Goal: Contribute content: Add original content to the website for others to see

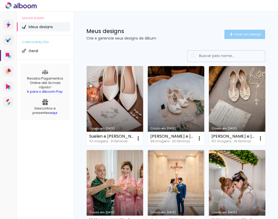
click at [249, 33] on span "Criar um design" at bounding box center [248, 34] width 27 height 3
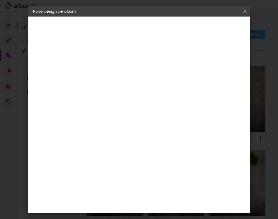
click at [117, 71] on input at bounding box center [117, 69] width 0 height 8
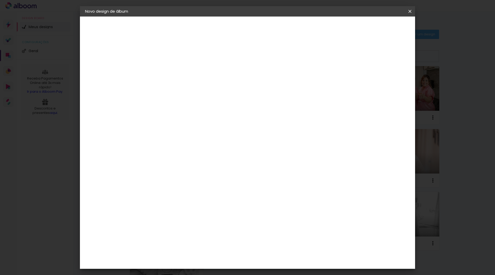
click at [0, 0] on paper-input-container "Título do álbum" at bounding box center [0, 0] width 0 height 0
click at [170, 67] on input at bounding box center [170, 69] width 0 height 8
paste input "[PERSON_NAME] e [PERSON_NAME]"
type input "[PERSON_NAME] e [PERSON_NAME]"
type paper-input "[PERSON_NAME] e [PERSON_NAME]"
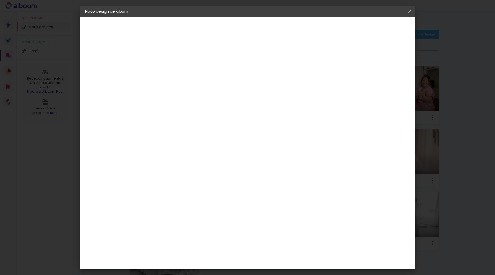
click at [0, 0] on slot "Avançar" at bounding box center [0, 0] width 0 height 0
click at [187, 73] on input at bounding box center [183, 72] width 52 height 6
type input "pro"
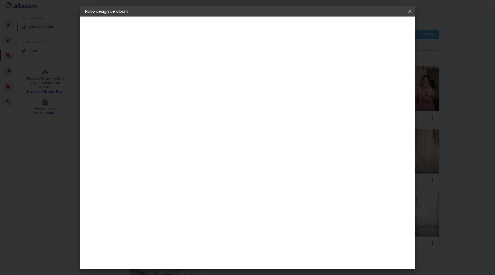
type paper-input "pro"
click at [180, 201] on div "ProFox" at bounding box center [173, 203] width 14 height 4
click at [0, 0] on slot "Avançar" at bounding box center [0, 0] width 0 height 0
click at [254, 26] on paper-button "Avançar" at bounding box center [240, 27] width 25 height 9
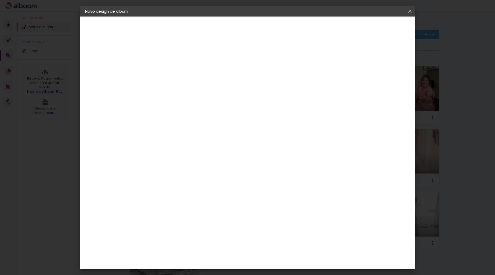
click at [278, 54] on div at bounding box center [346, 55] width 5 height 5
type paper-checkbox "on"
click at [278, 54] on div at bounding box center [346, 55] width 5 height 5
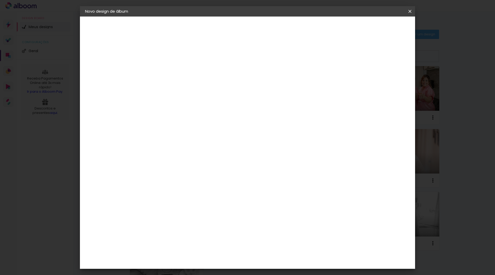
click at [278, 27] on span "Iniciar design" at bounding box center [366, 28] width 23 height 4
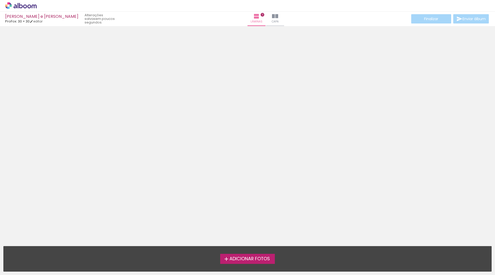
click at [242, 219] on span "Adicionar Fotos" at bounding box center [250, 258] width 41 height 5
click at [0, 0] on input "file" at bounding box center [0, 0] width 0 height 0
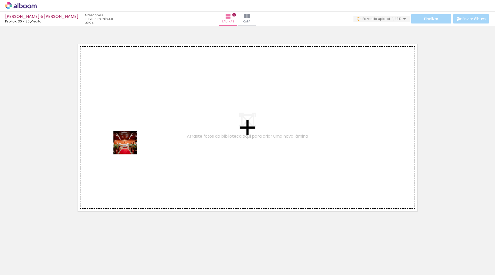
drag, startPoint x: 54, startPoint y: 258, endPoint x: 135, endPoint y: 139, distance: 144.0
click at [135, 139] on quentale-workspace at bounding box center [247, 137] width 495 height 275
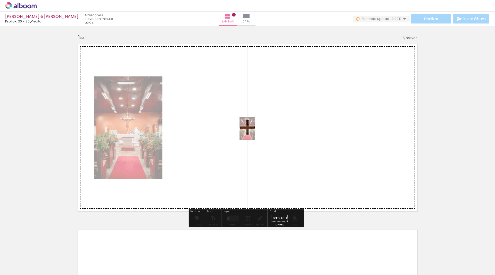
drag, startPoint x: 60, startPoint y: 252, endPoint x: 255, endPoint y: 132, distance: 229.1
click at [255, 132] on quentale-workspace at bounding box center [247, 137] width 495 height 275
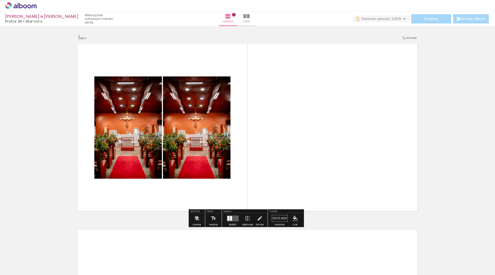
click at [200, 120] on quentale-photo at bounding box center [197, 127] width 68 height 102
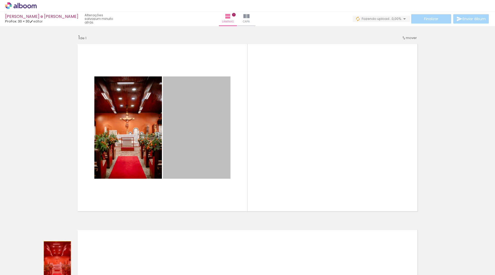
drag, startPoint x: 198, startPoint y: 117, endPoint x: 55, endPoint y: 265, distance: 204.9
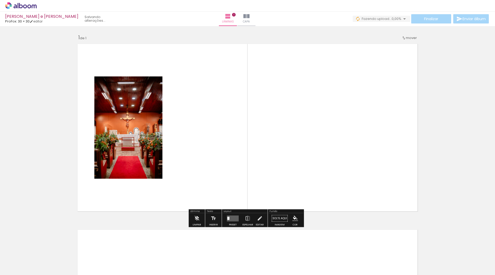
click at [18, 219] on input "Todas as fotos" at bounding box center [15, 259] width 20 height 4
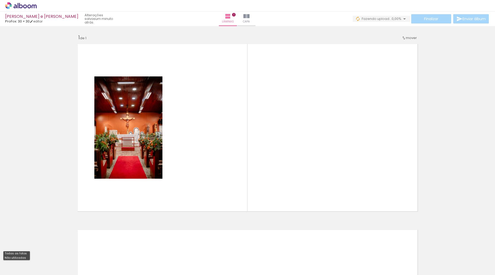
click at [0, 0] on slot "Não utilizadas" at bounding box center [0, 0] width 0 height 0
type input "Não utilizadas"
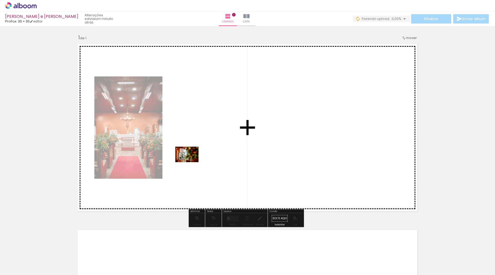
drag, startPoint x: 54, startPoint y: 256, endPoint x: 191, endPoint y: 162, distance: 166.4
click at [191, 162] on quentale-workspace at bounding box center [247, 137] width 495 height 275
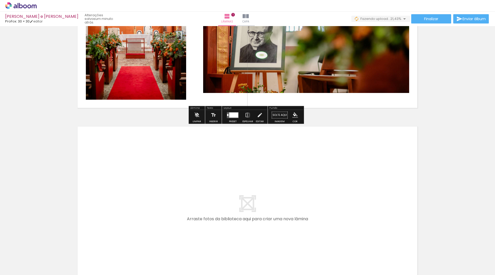
scroll to position [175, 0]
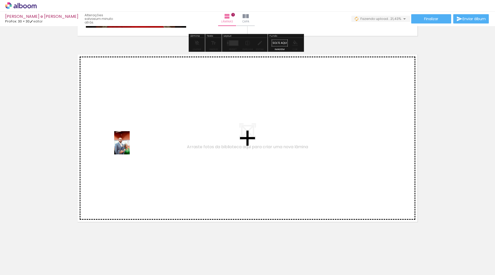
drag, startPoint x: 53, startPoint y: 256, endPoint x: 130, endPoint y: 147, distance: 133.4
click at [130, 147] on quentale-workspace at bounding box center [247, 137] width 495 height 275
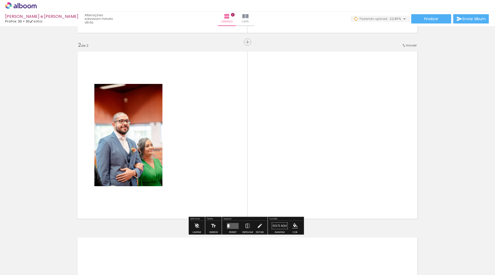
scroll to position [179, 0]
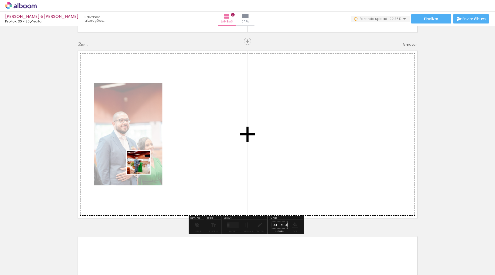
drag, startPoint x: 77, startPoint y: 225, endPoint x: 161, endPoint y: 146, distance: 115.5
click at [161, 146] on quentale-workspace at bounding box center [247, 137] width 495 height 275
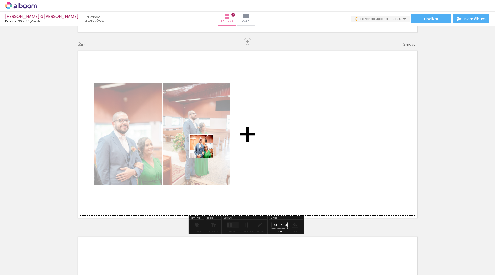
drag, startPoint x: 77, startPoint y: 262, endPoint x: 210, endPoint y: 148, distance: 174.7
click at [210, 148] on quentale-workspace at bounding box center [247, 137] width 495 height 275
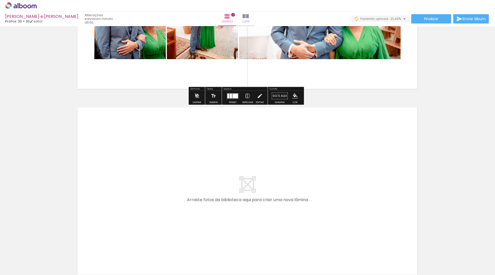
scroll to position [360, 0]
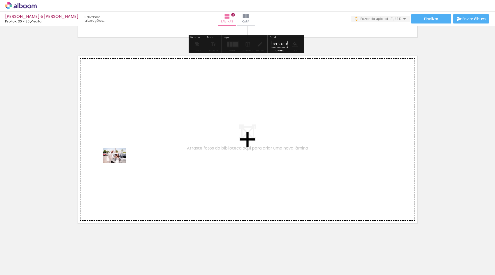
drag, startPoint x: 54, startPoint y: 258, endPoint x: 118, endPoint y: 163, distance: 114.2
click at [118, 163] on quentale-workspace at bounding box center [247, 137] width 495 height 275
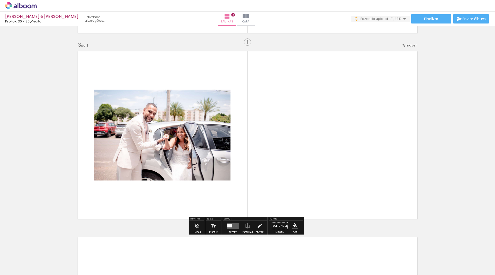
scroll to position [365, 0]
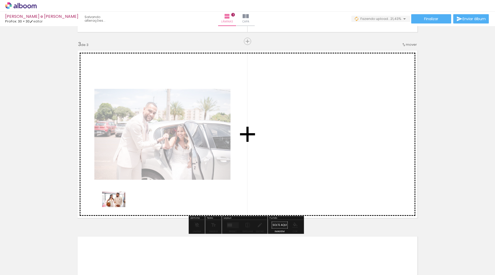
drag, startPoint x: 53, startPoint y: 268, endPoint x: 162, endPoint y: 172, distance: 144.2
click at [163, 172] on quentale-workspace at bounding box center [247, 137] width 495 height 275
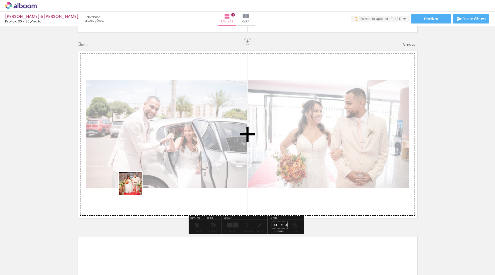
drag, startPoint x: 53, startPoint y: 258, endPoint x: 255, endPoint y: 134, distance: 236.5
click at [255, 134] on quentale-workspace at bounding box center [247, 137] width 495 height 275
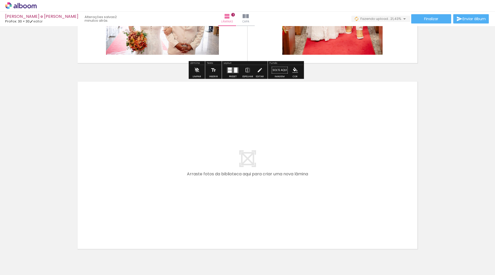
drag, startPoint x: 58, startPoint y: 262, endPoint x: 146, endPoint y: 154, distance: 139.6
click at [146, 154] on quentale-workspace at bounding box center [247, 137] width 495 height 275
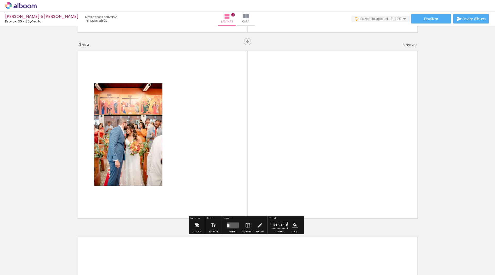
scroll to position [551, 0]
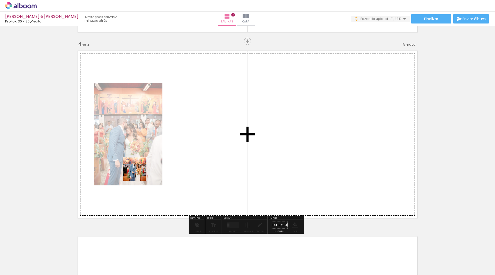
drag, startPoint x: 123, startPoint y: 192, endPoint x: 162, endPoint y: 151, distance: 56.8
click at [162, 151] on quentale-workspace at bounding box center [247, 137] width 495 height 275
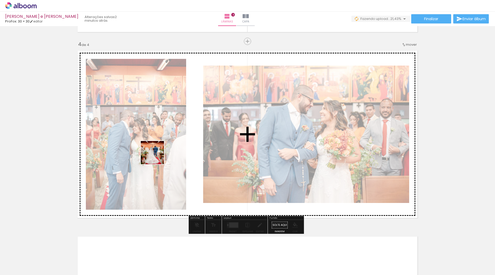
drag, startPoint x: 156, startPoint y: 156, endPoint x: 126, endPoint y: 189, distance: 44.7
click at [162, 148] on quentale-workspace at bounding box center [247, 137] width 495 height 275
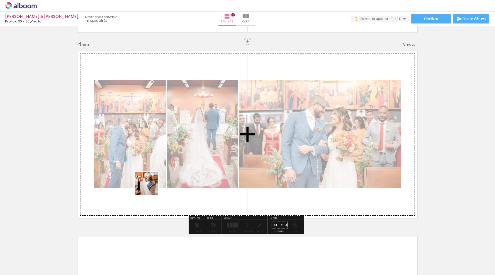
drag, startPoint x: 62, startPoint y: 261, endPoint x: 162, endPoint y: 178, distance: 131.0
click at [162, 178] on quentale-workspace at bounding box center [247, 137] width 495 height 275
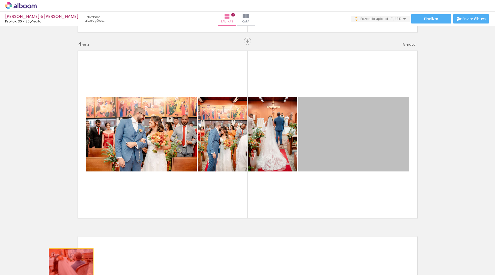
drag, startPoint x: 366, startPoint y: 129, endPoint x: 69, endPoint y: 263, distance: 326.0
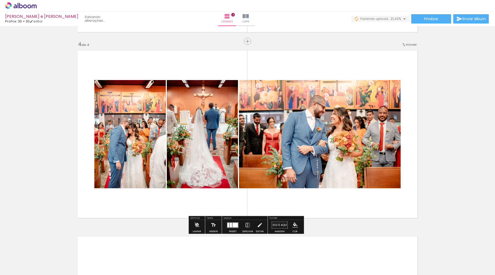
scroll to position [654, 0]
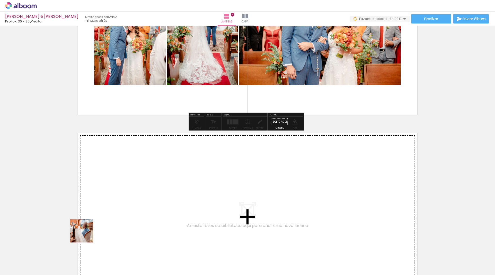
drag, startPoint x: 66, startPoint y: 249, endPoint x: 136, endPoint y: 185, distance: 94.8
click at [136, 185] on quentale-workspace at bounding box center [247, 137] width 495 height 275
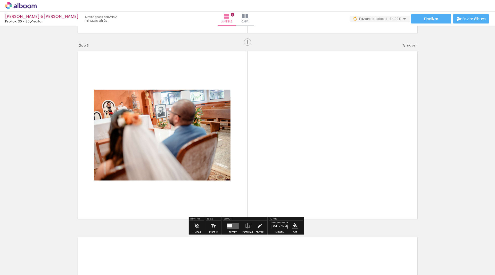
scroll to position [736, 0]
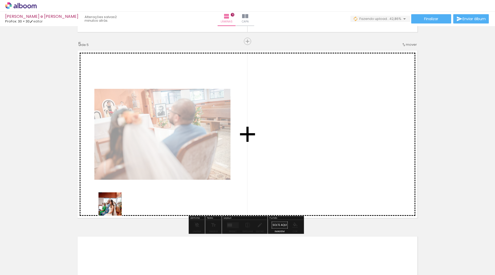
drag, startPoint x: 52, startPoint y: 268, endPoint x: 180, endPoint y: 154, distance: 171.8
click at [179, 154] on quentale-workspace at bounding box center [247, 137] width 495 height 275
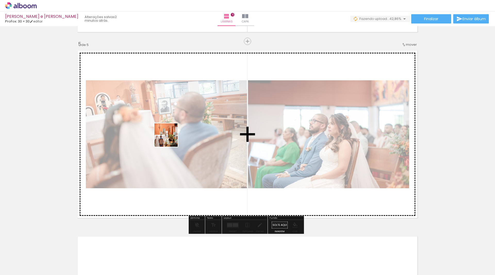
drag, startPoint x: 58, startPoint y: 261, endPoint x: 147, endPoint y: 156, distance: 138.4
click at [172, 138] on quentale-workspace at bounding box center [247, 137] width 495 height 275
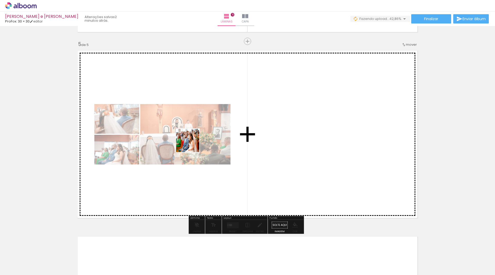
drag, startPoint x: 60, startPoint y: 257, endPoint x: 196, endPoint y: 139, distance: 179.8
click at [196, 139] on quentale-workspace at bounding box center [247, 137] width 495 height 275
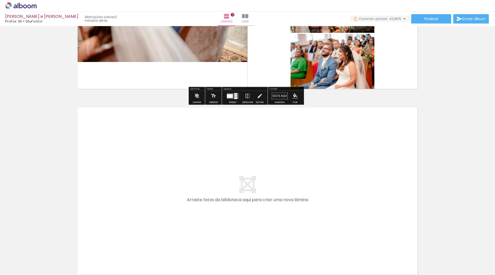
scroll to position [918, 0]
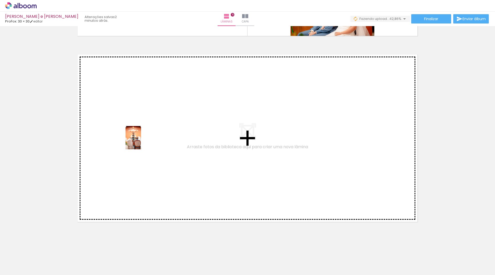
drag, startPoint x: 56, startPoint y: 264, endPoint x: 142, endPoint y: 141, distance: 150.6
click at [142, 141] on quentale-workspace at bounding box center [247, 137] width 495 height 275
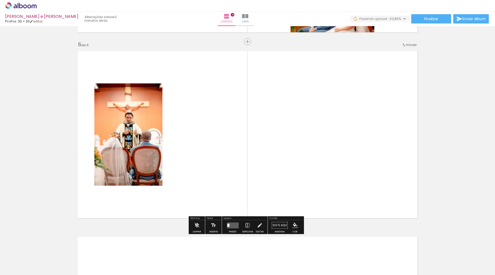
scroll to position [922, 0]
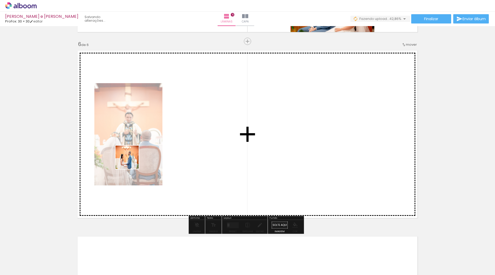
drag, startPoint x: 53, startPoint y: 266, endPoint x: 129, endPoint y: 172, distance: 121.1
click at [160, 134] on quentale-workspace at bounding box center [247, 137] width 495 height 275
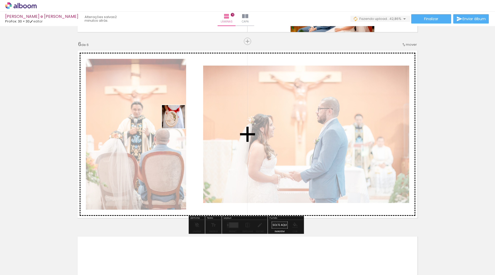
drag, startPoint x: 56, startPoint y: 258, endPoint x: 178, endPoint y: 120, distance: 183.9
click at [178, 120] on quentale-workspace at bounding box center [247, 137] width 495 height 275
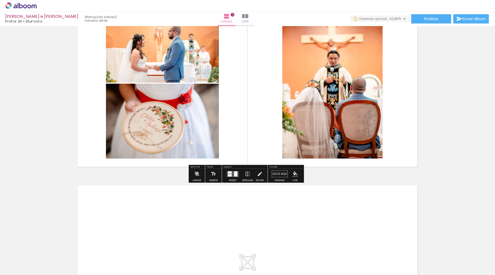
scroll to position [1000, 0]
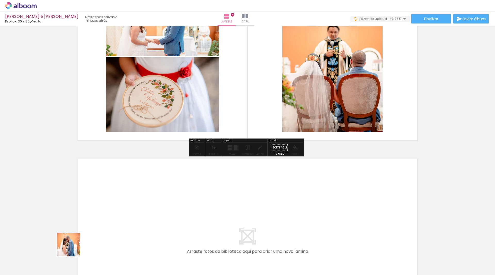
drag, startPoint x: 73, startPoint y: 248, endPoint x: 141, endPoint y: 181, distance: 96.2
click at [141, 181] on quentale-workspace at bounding box center [247, 137] width 495 height 275
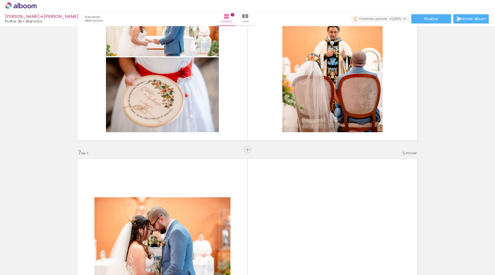
scroll to position [1041, 0]
